Goal: Task Accomplishment & Management: Complete application form

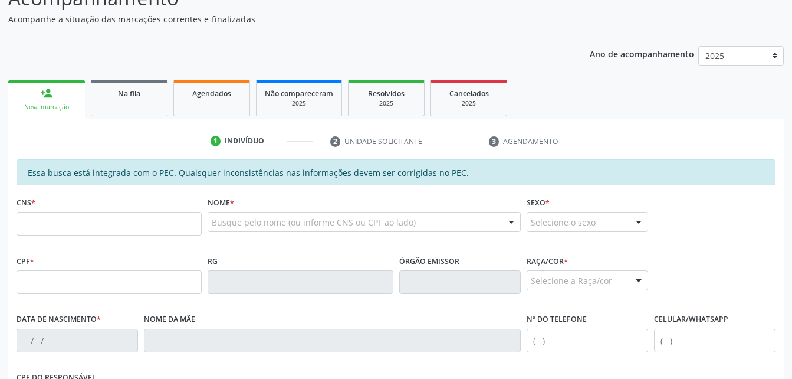
scroll to position [118, 0]
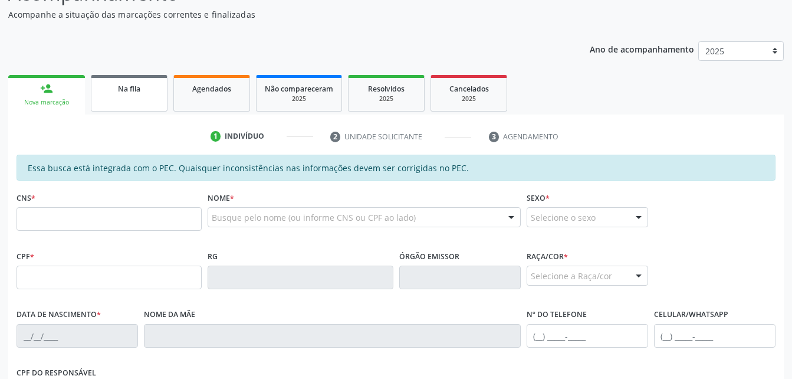
click at [129, 94] on link "Na fila" at bounding box center [129, 93] width 77 height 37
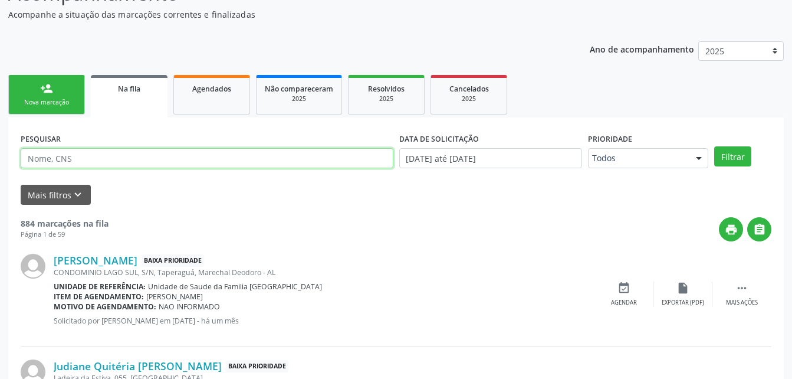
click at [232, 162] on input "text" at bounding box center [207, 158] width 373 height 20
type input "708709141949394"
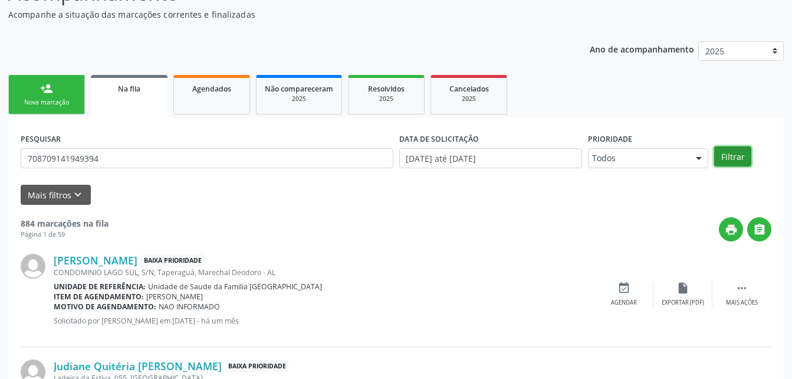
click at [718, 159] on button "Filtrar" at bounding box center [732, 156] width 37 height 20
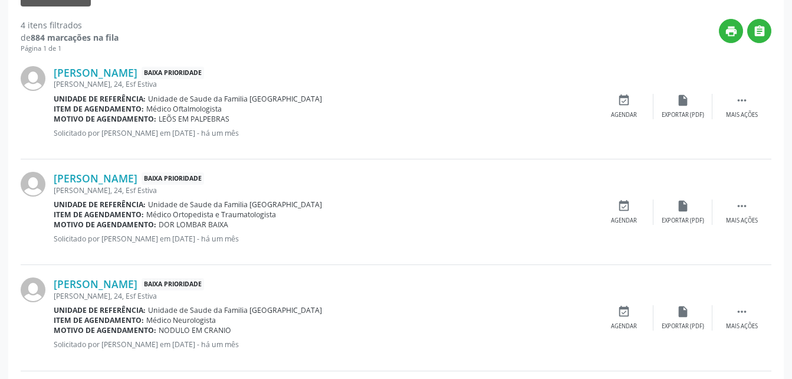
scroll to position [80, 0]
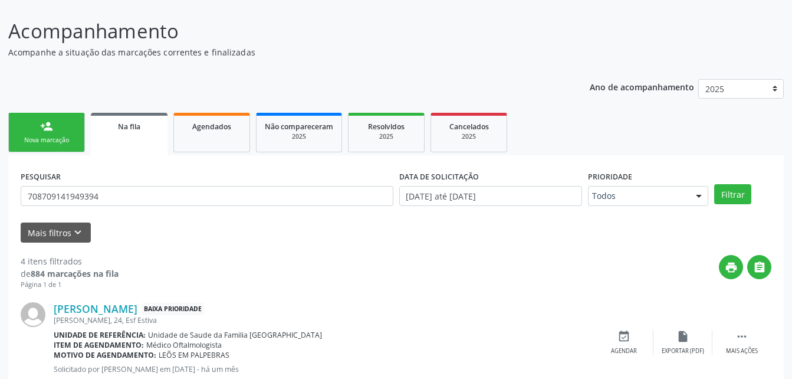
click at [63, 130] on link "person_add Nova marcação" at bounding box center [46, 133] width 77 height 40
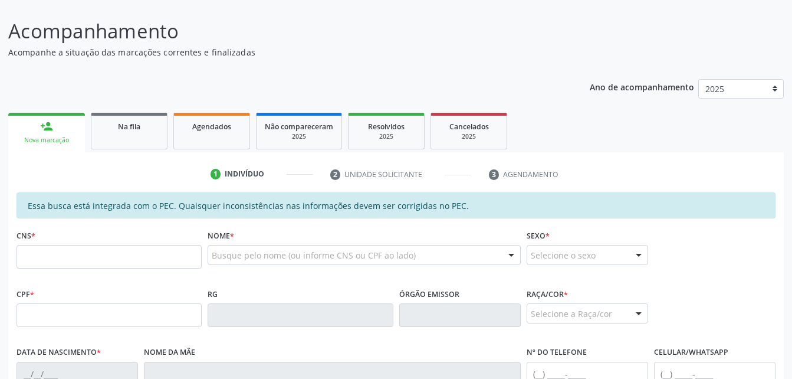
scroll to position [139, 0]
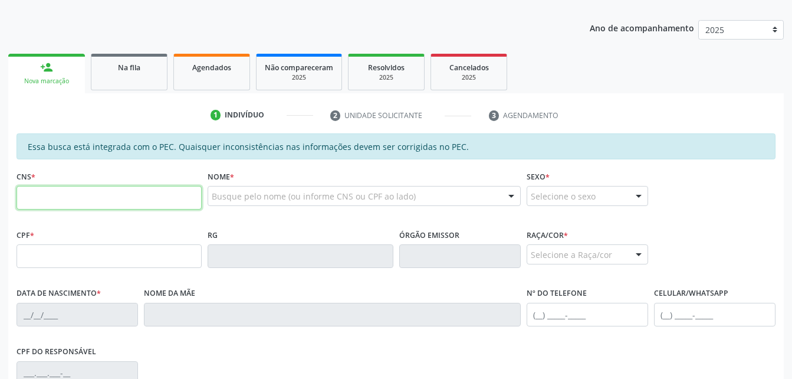
click at [133, 191] on input "text" at bounding box center [109, 198] width 185 height 24
type input "707 4070 9725 0575"
type input "955.136.984-04"
type input "[DATE]"
type input "[PERSON_NAME]"
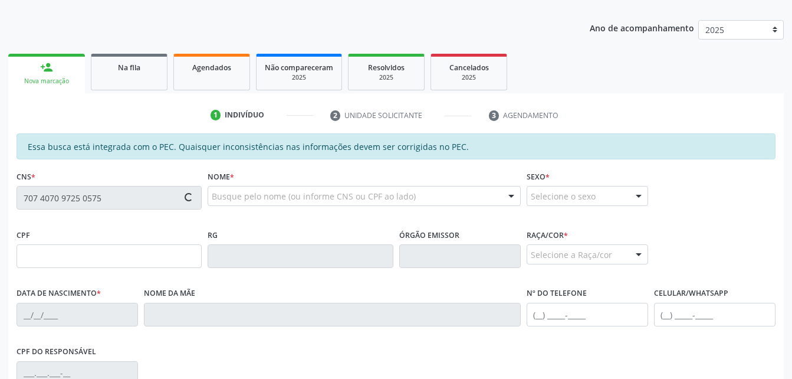
type input "[PHONE_NUMBER]"
type input "39a"
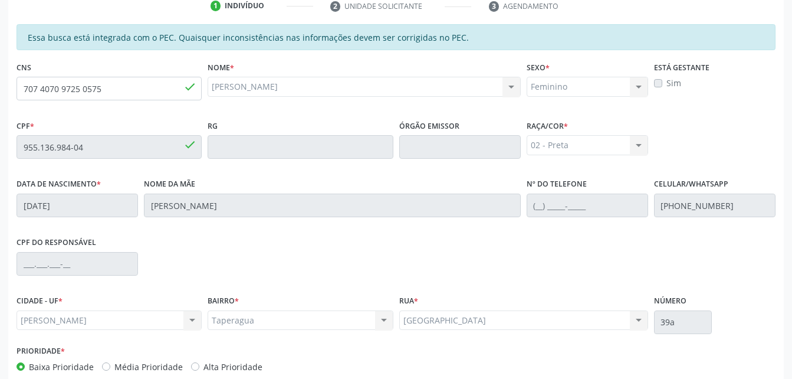
scroll to position [311, 0]
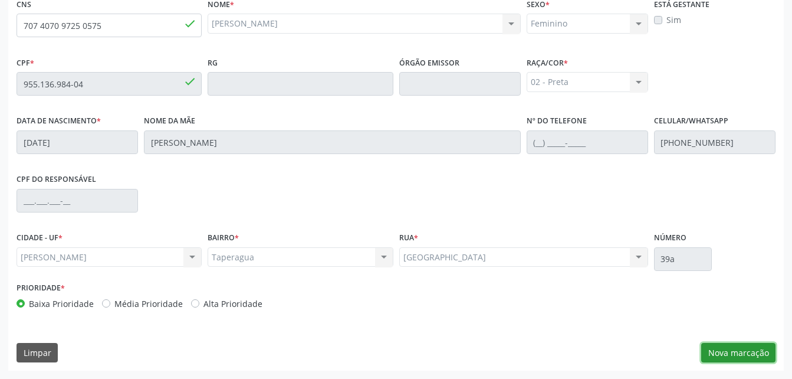
click at [737, 352] on button "Nova marcação" at bounding box center [738, 353] width 74 height 20
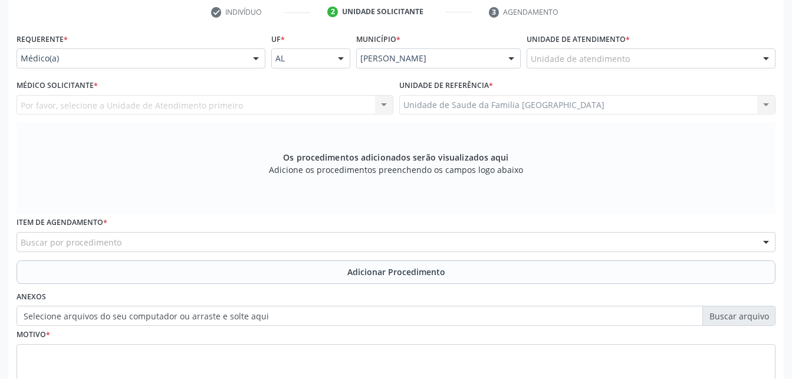
scroll to position [193, 0]
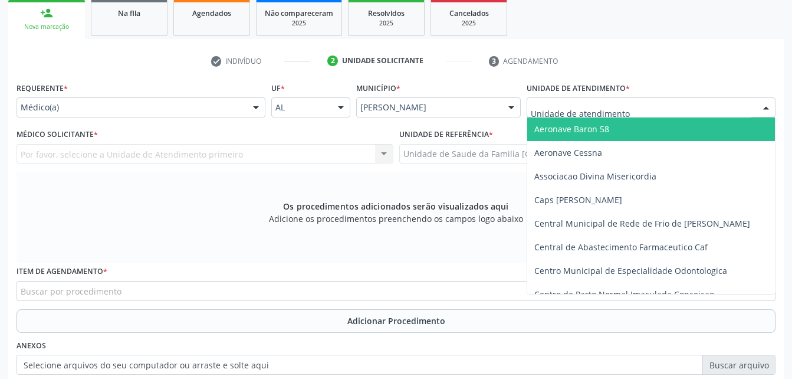
click at [258, 99] on div at bounding box center [256, 108] width 18 height 20
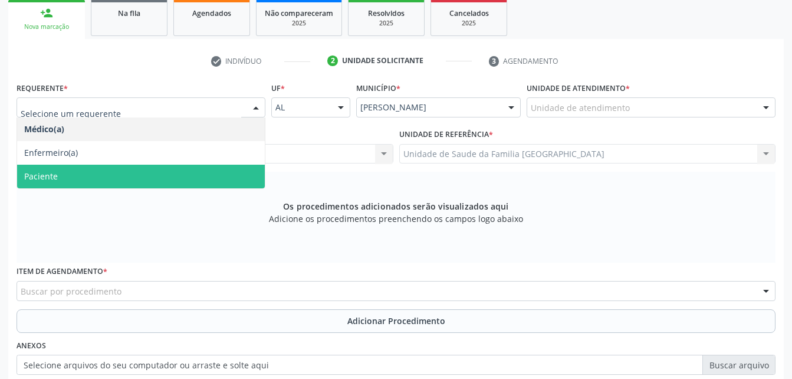
click at [234, 168] on span "Paciente" at bounding box center [141, 177] width 248 height 24
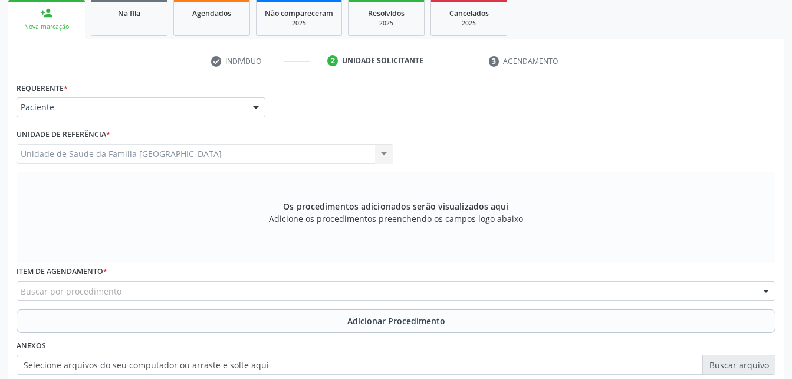
click at [336, 280] on div "Item de agendamento * Buscar por procedimento 0304070076 - .Quimioterapia de Le…" at bounding box center [396, 281] width 759 height 38
click at [332, 285] on div "Buscar por procedimento" at bounding box center [396, 291] width 759 height 20
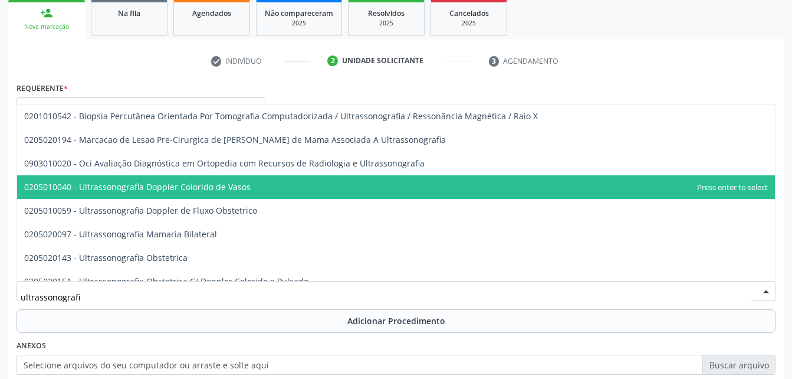
type input "ultrassonografia"
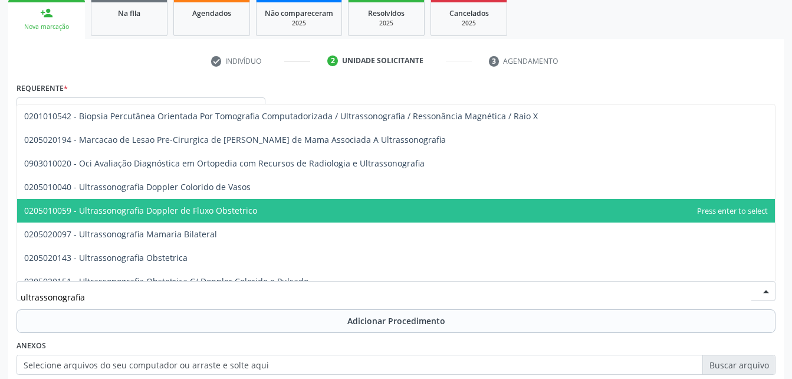
scroll to position [59, 0]
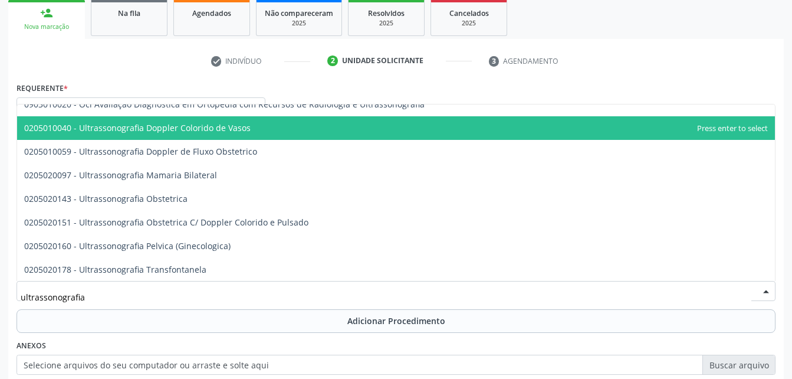
click at [211, 129] on span "0205010040 - Ultrassonografia Doppler Colorido de Vasos" at bounding box center [137, 127] width 227 height 11
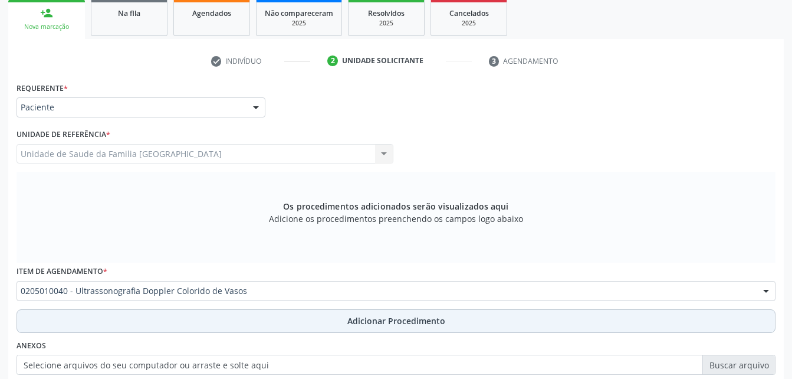
click at [319, 323] on button "Adicionar Procedimento" at bounding box center [396, 321] width 759 height 24
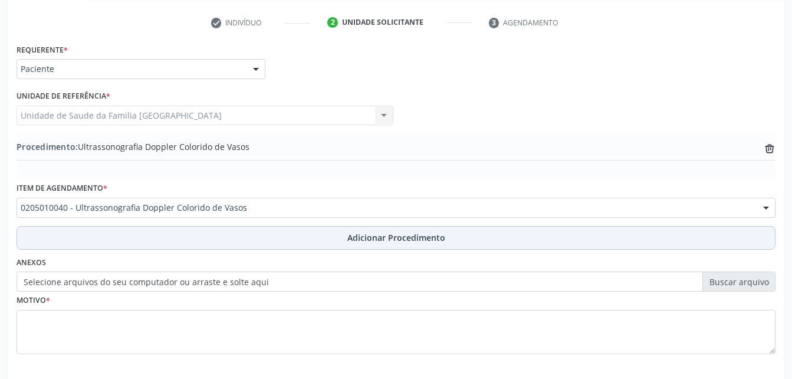
scroll to position [252, 0]
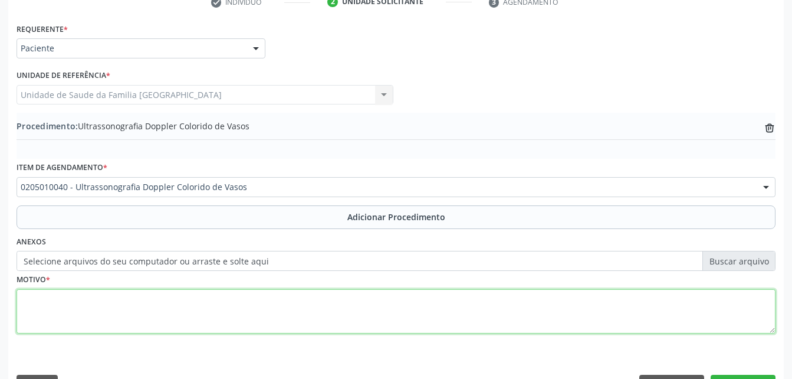
click at [317, 321] on textarea at bounding box center [396, 311] width 759 height 45
click at [65, 304] on textarea "dor em mebros" at bounding box center [396, 311] width 759 height 45
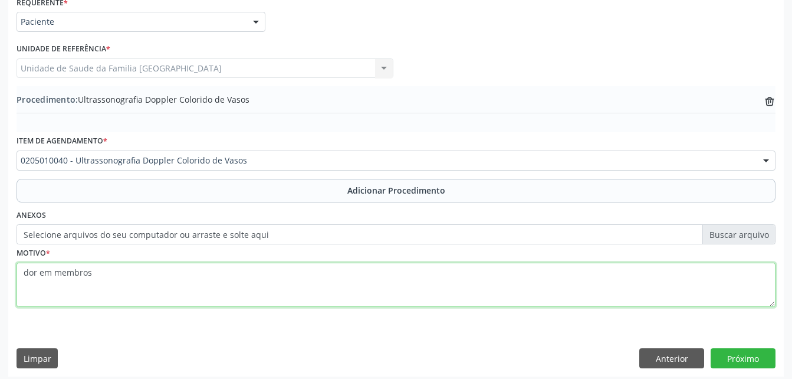
scroll to position [285, 0]
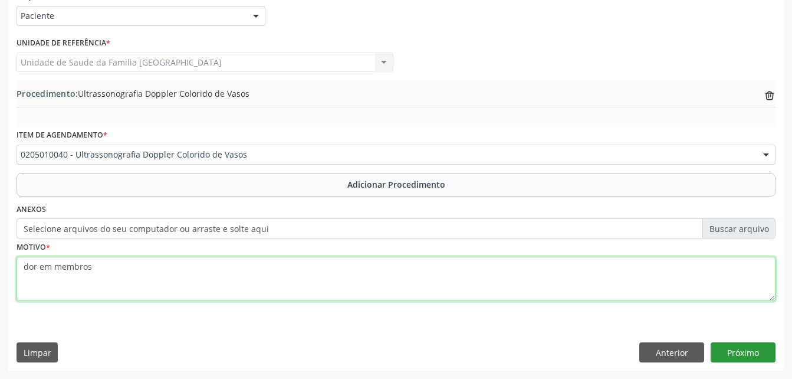
type textarea "dor em membros"
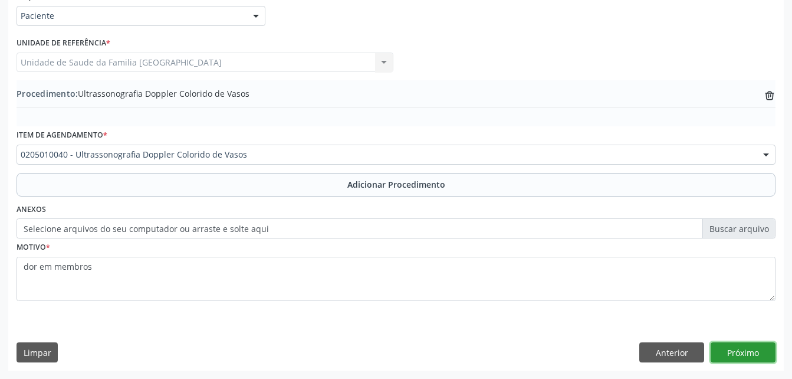
click at [772, 356] on button "Próximo" at bounding box center [743, 352] width 65 height 20
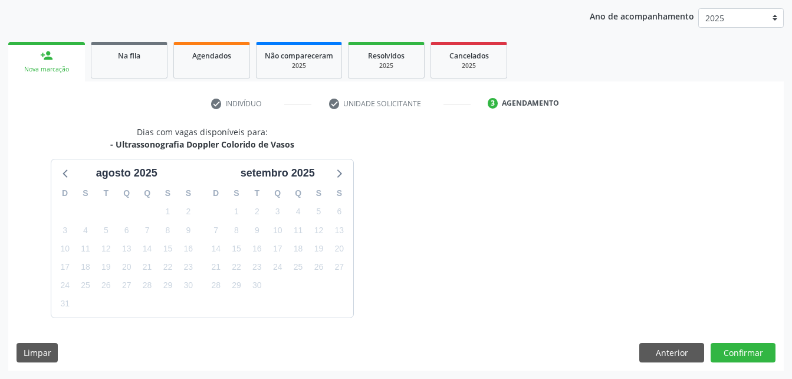
scroll to position [186, 0]
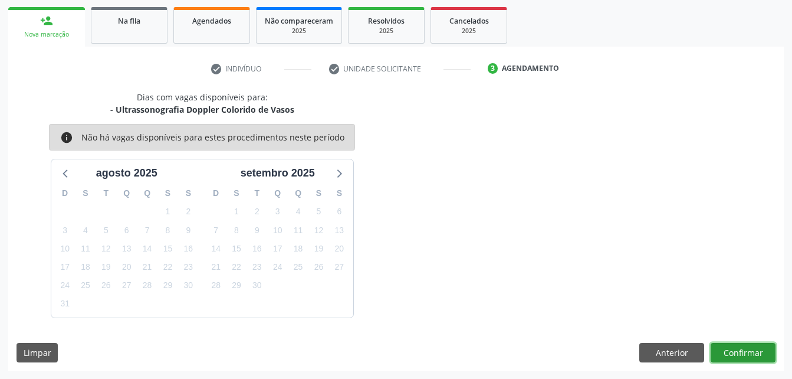
click at [767, 350] on button "Confirmar" at bounding box center [743, 353] width 65 height 20
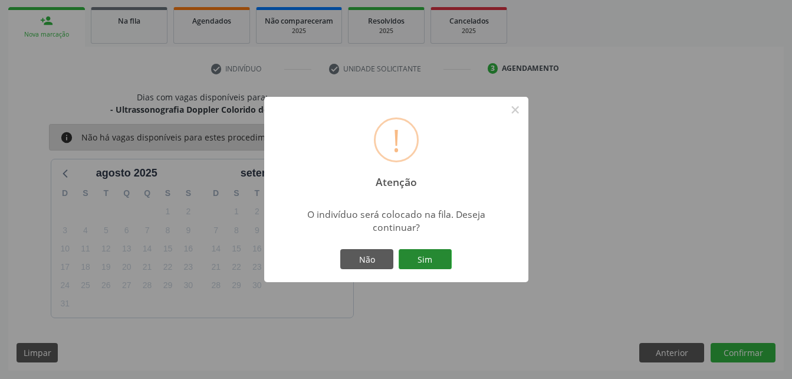
click at [422, 258] on button "Sim" at bounding box center [425, 259] width 53 height 20
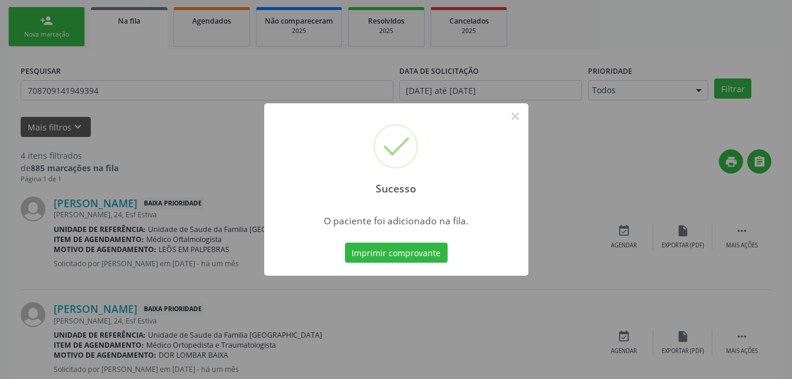
scroll to position [27, 0]
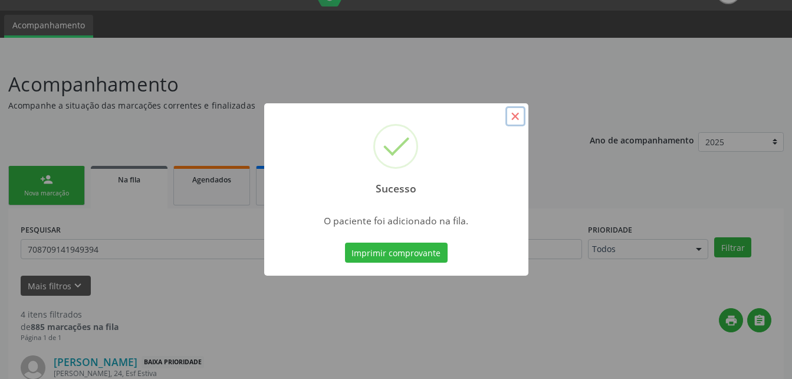
click at [521, 119] on button "×" at bounding box center [516, 116] width 20 height 20
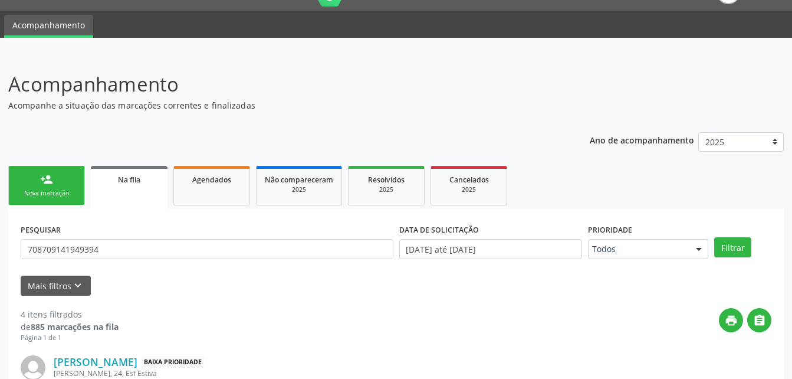
click at [149, 175] on div "Na fila" at bounding box center [129, 179] width 60 height 12
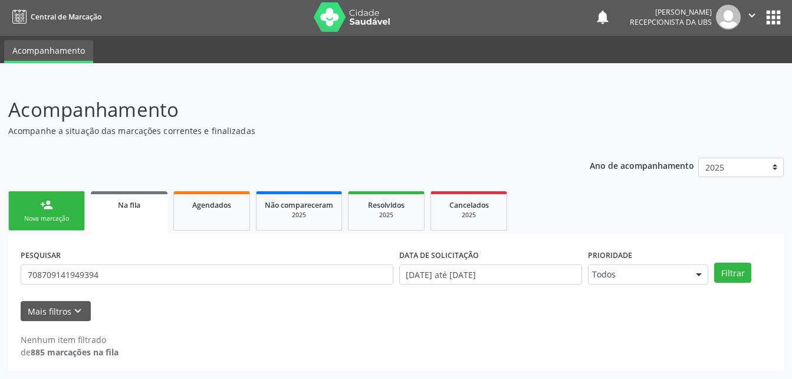
scroll to position [2, 0]
click at [216, 212] on link "Agendados" at bounding box center [211, 211] width 77 height 40
select select "7"
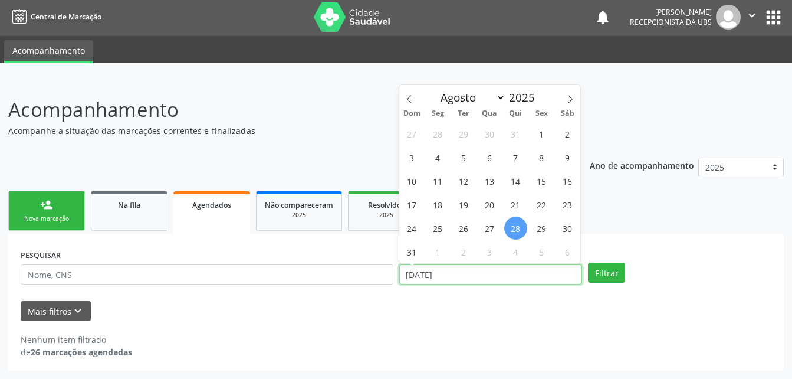
click at [480, 274] on input "[DATE]" at bounding box center [490, 274] width 183 height 20
click at [488, 224] on span "27" at bounding box center [489, 227] width 23 height 23
type input "[DATE]"
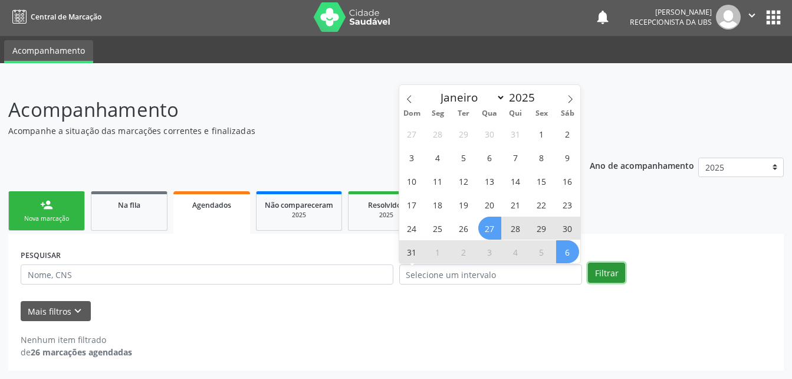
click at [598, 270] on button "Filtrar" at bounding box center [606, 272] width 37 height 20
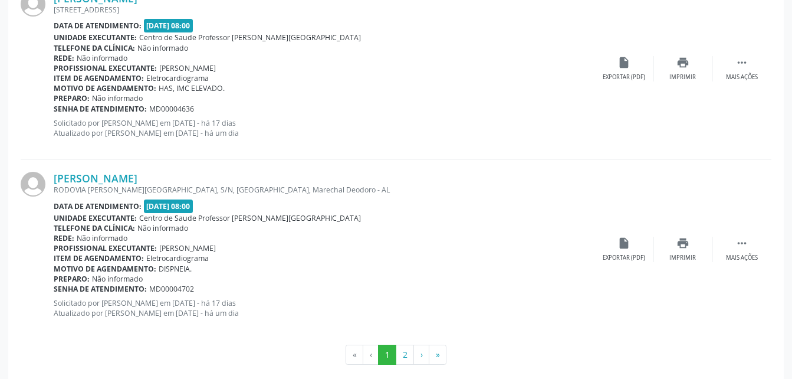
scroll to position [2737, 0]
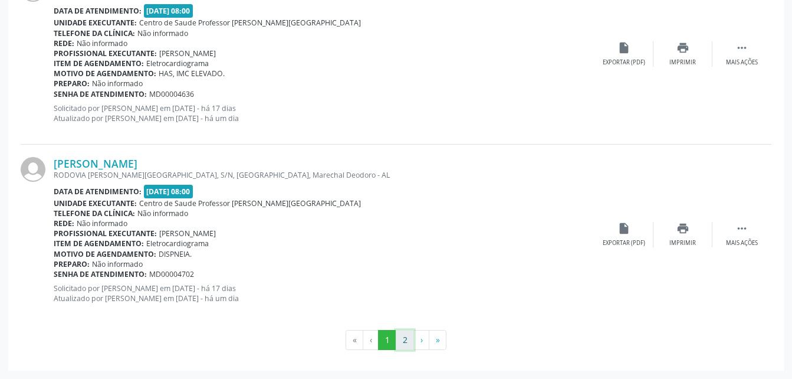
click at [410, 335] on button "2" at bounding box center [405, 340] width 18 height 20
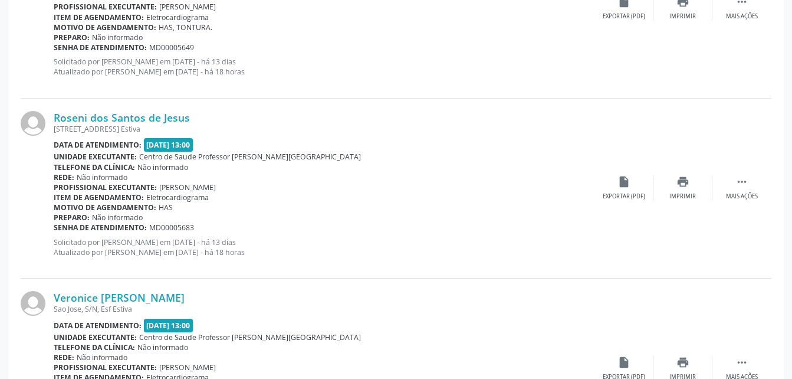
scroll to position [1721, 0]
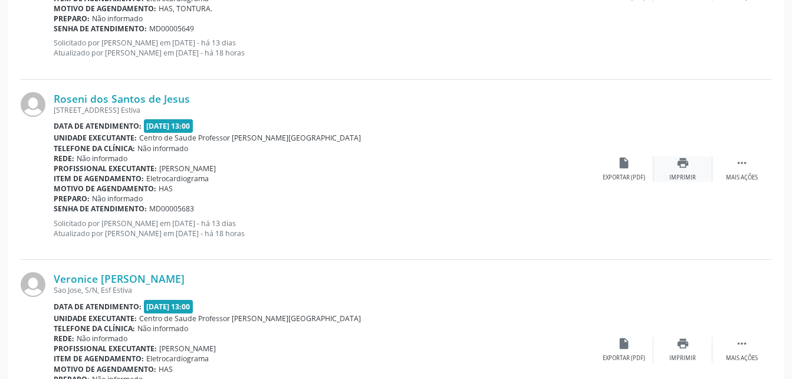
click at [684, 166] on icon "print" at bounding box center [683, 162] width 13 height 13
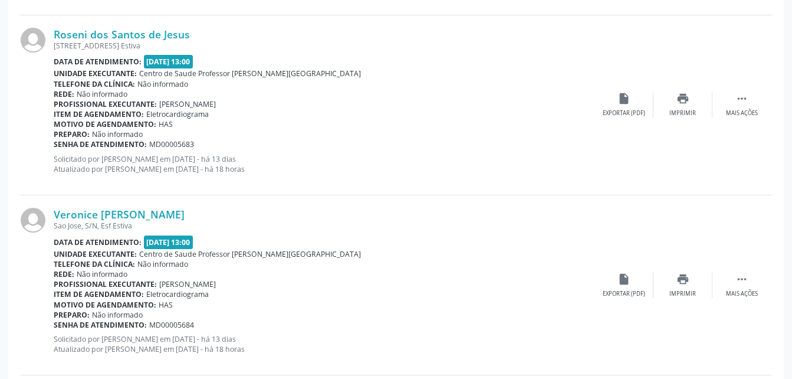
scroll to position [1839, 0]
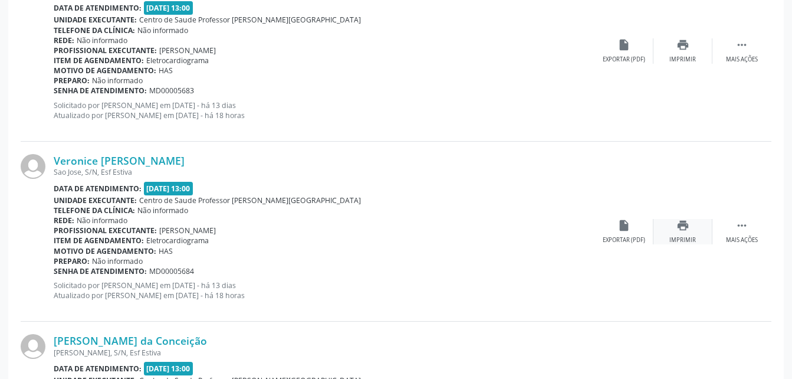
click at [690, 222] on div "print Imprimir" at bounding box center [683, 231] width 59 height 25
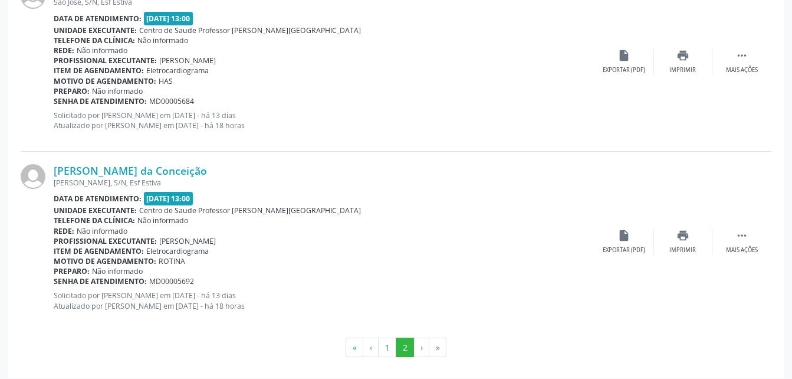
scroll to position [2016, 0]
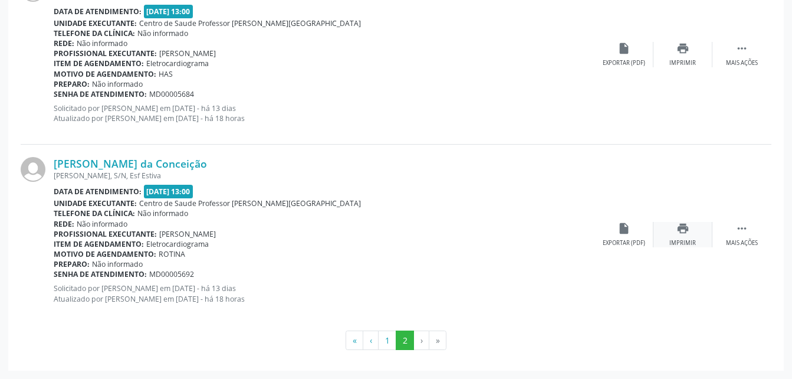
click at [687, 232] on icon "print" at bounding box center [683, 228] width 13 height 13
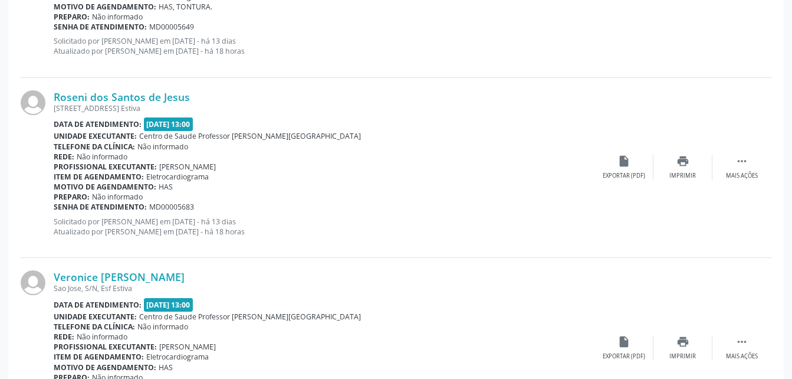
scroll to position [1721, 0]
